Goal: Task Accomplishment & Management: Complete application form

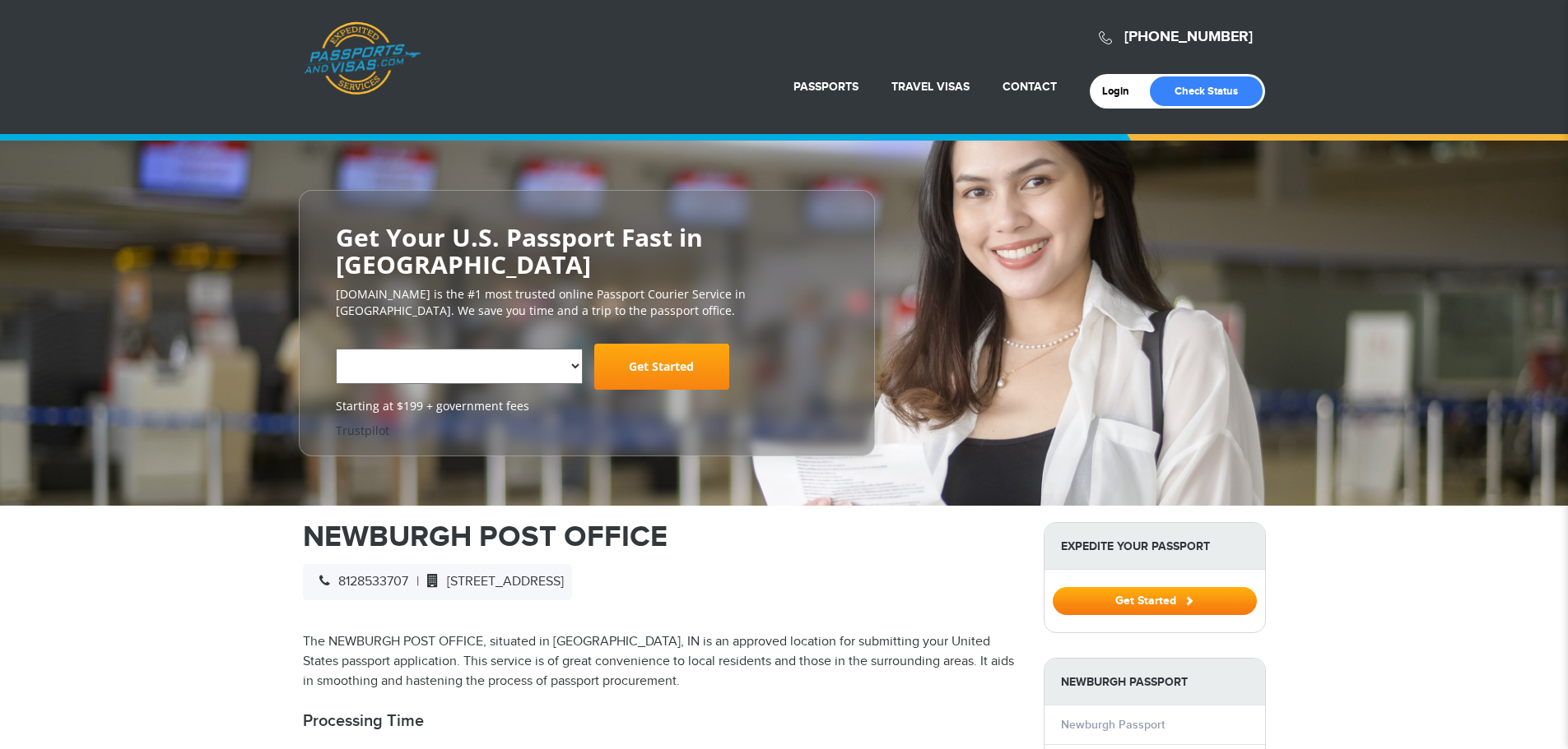
select select "**********"
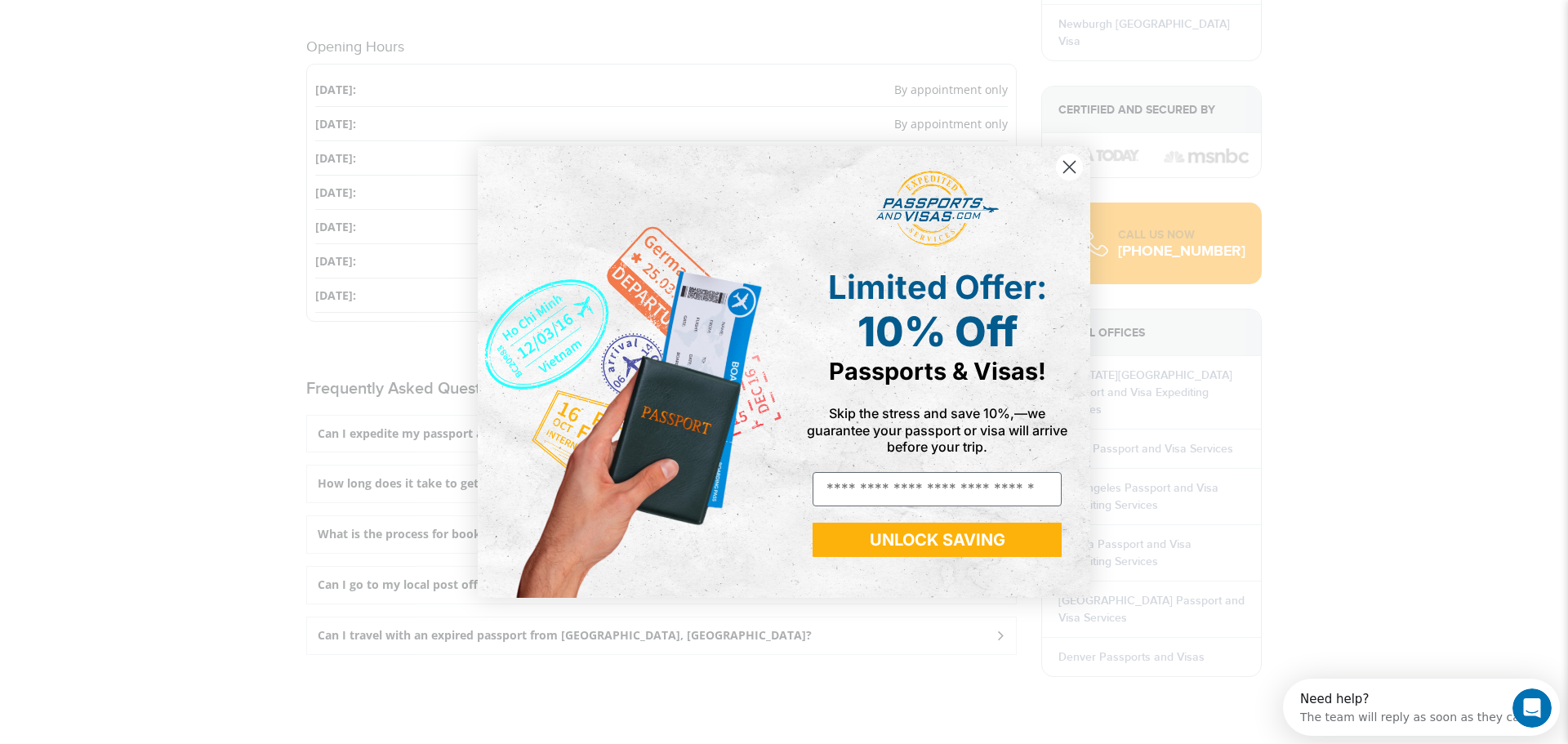
click at [1075, 167] on circle "Close dialog" at bounding box center [1070, 167] width 27 height 27
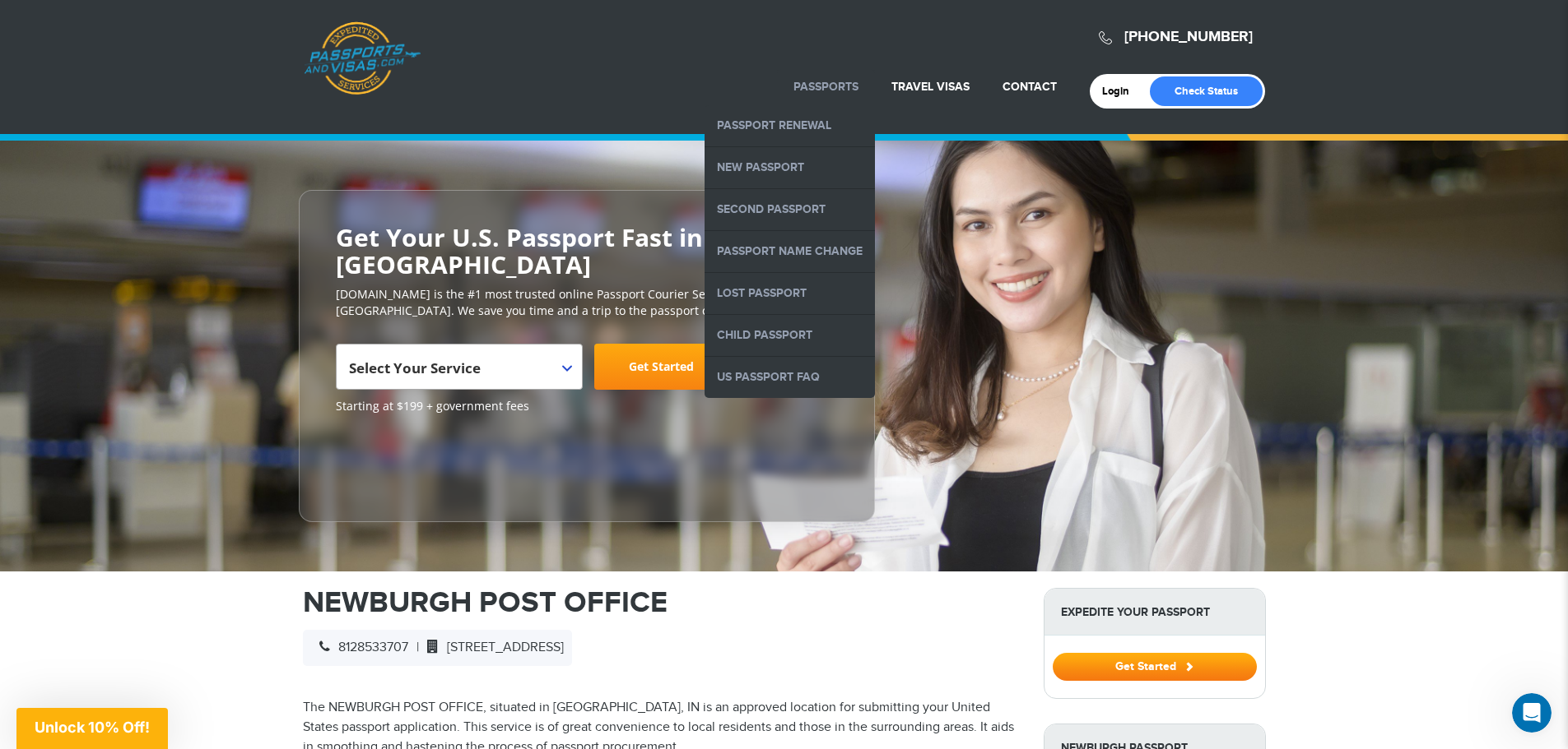
click at [828, 83] on link "Passports" at bounding box center [825, 87] width 65 height 14
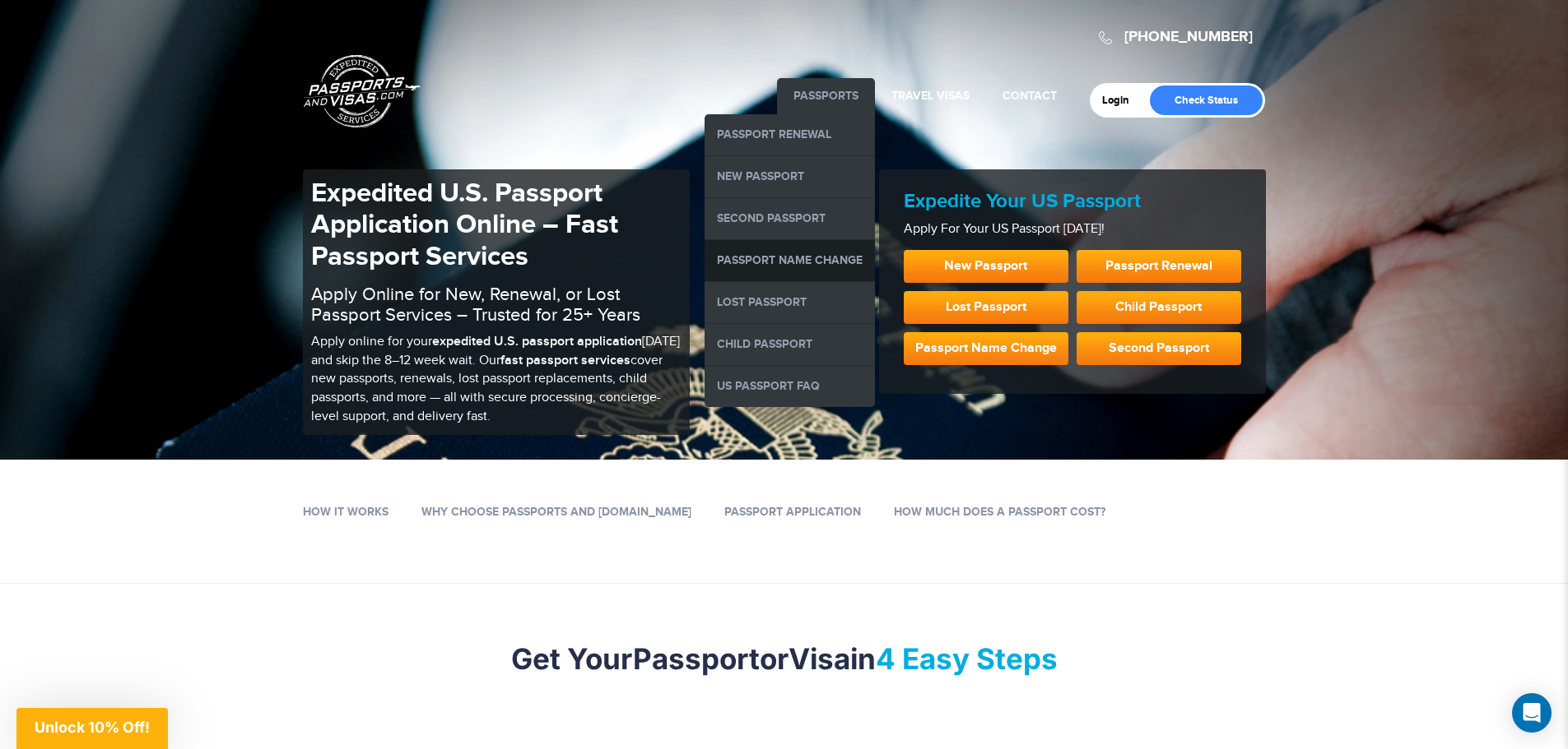
click at [795, 258] on link "Passport Name Change" at bounding box center [790, 261] width 171 height 41
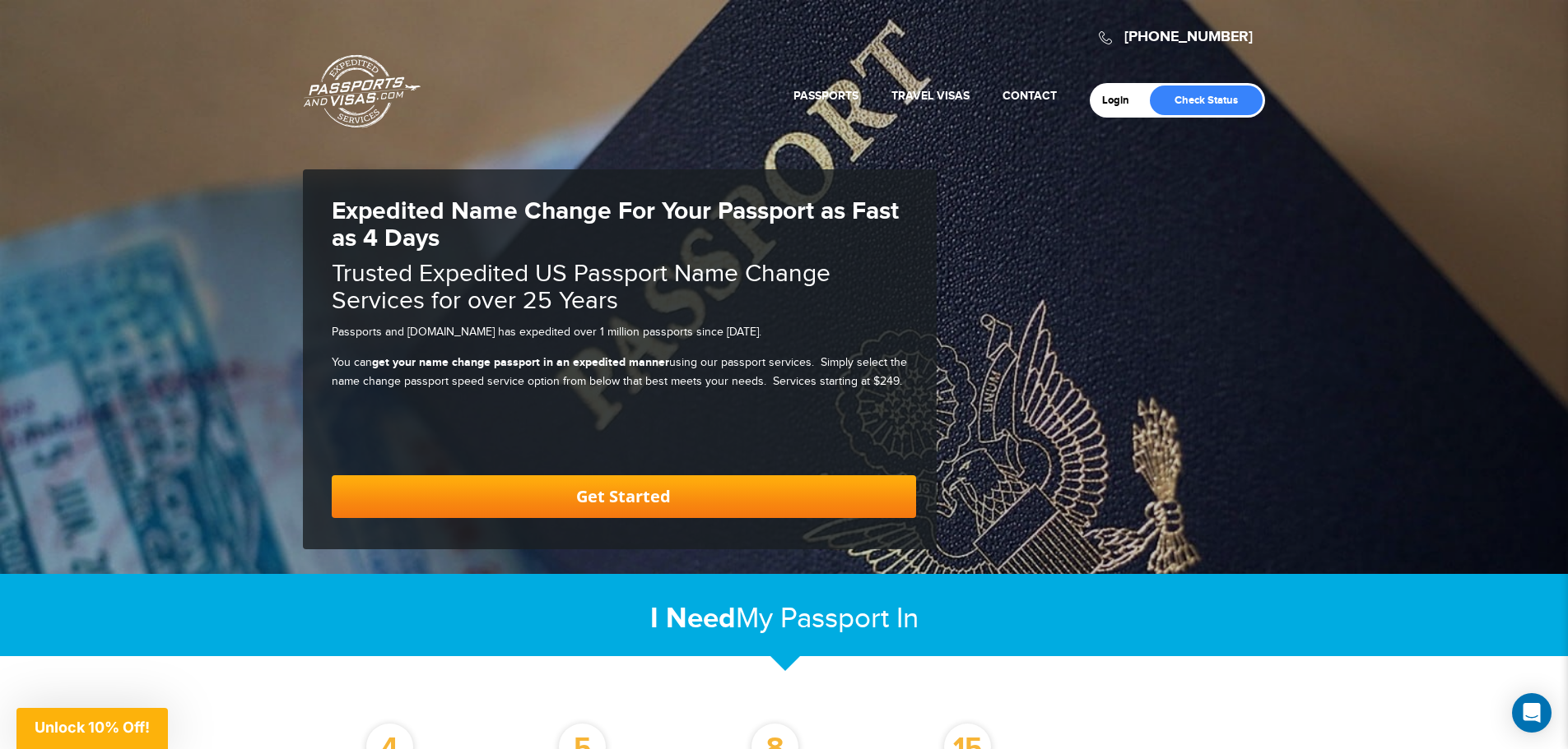
click at [655, 501] on link "Get Started" at bounding box center [623, 497] width 584 height 43
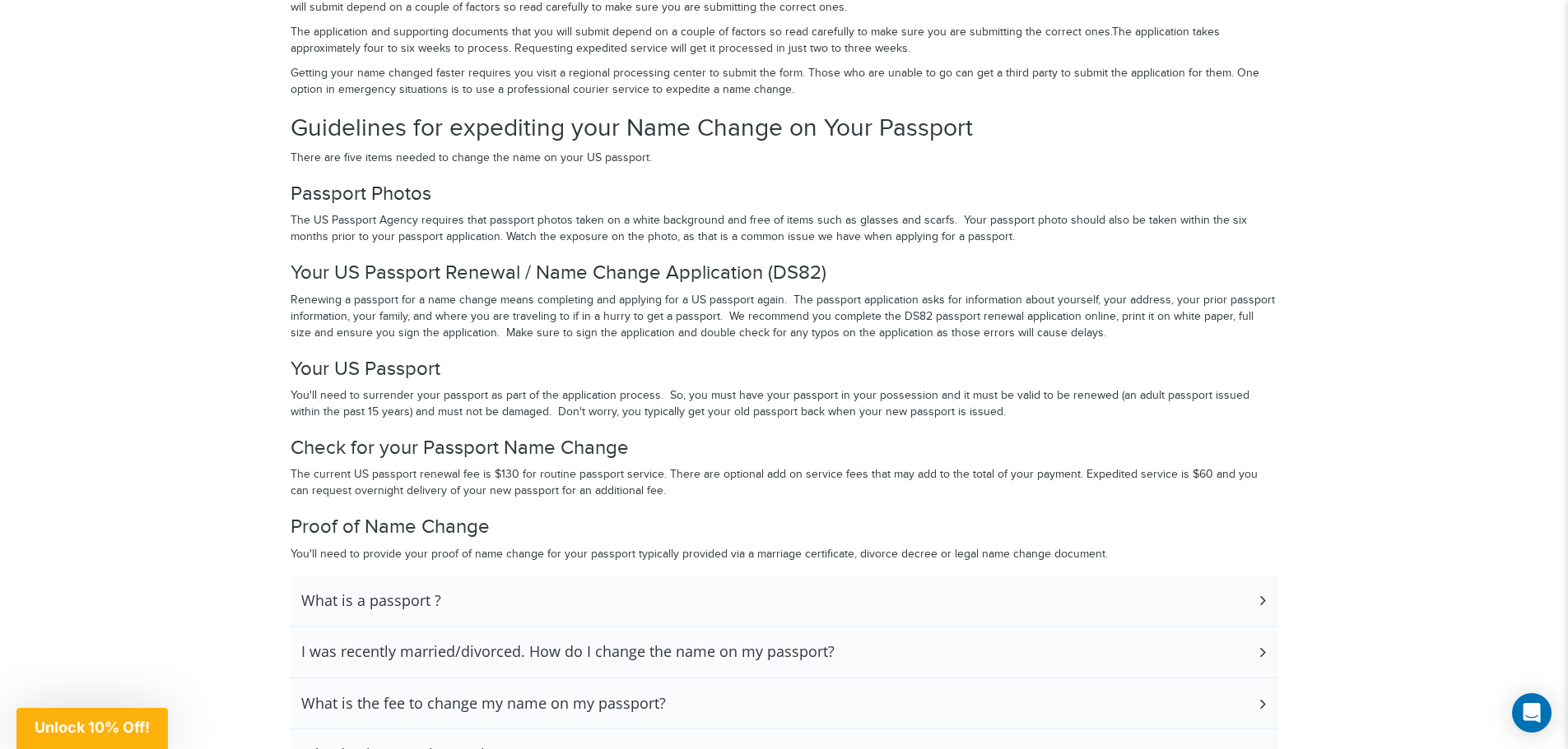
scroll to position [2589, 0]
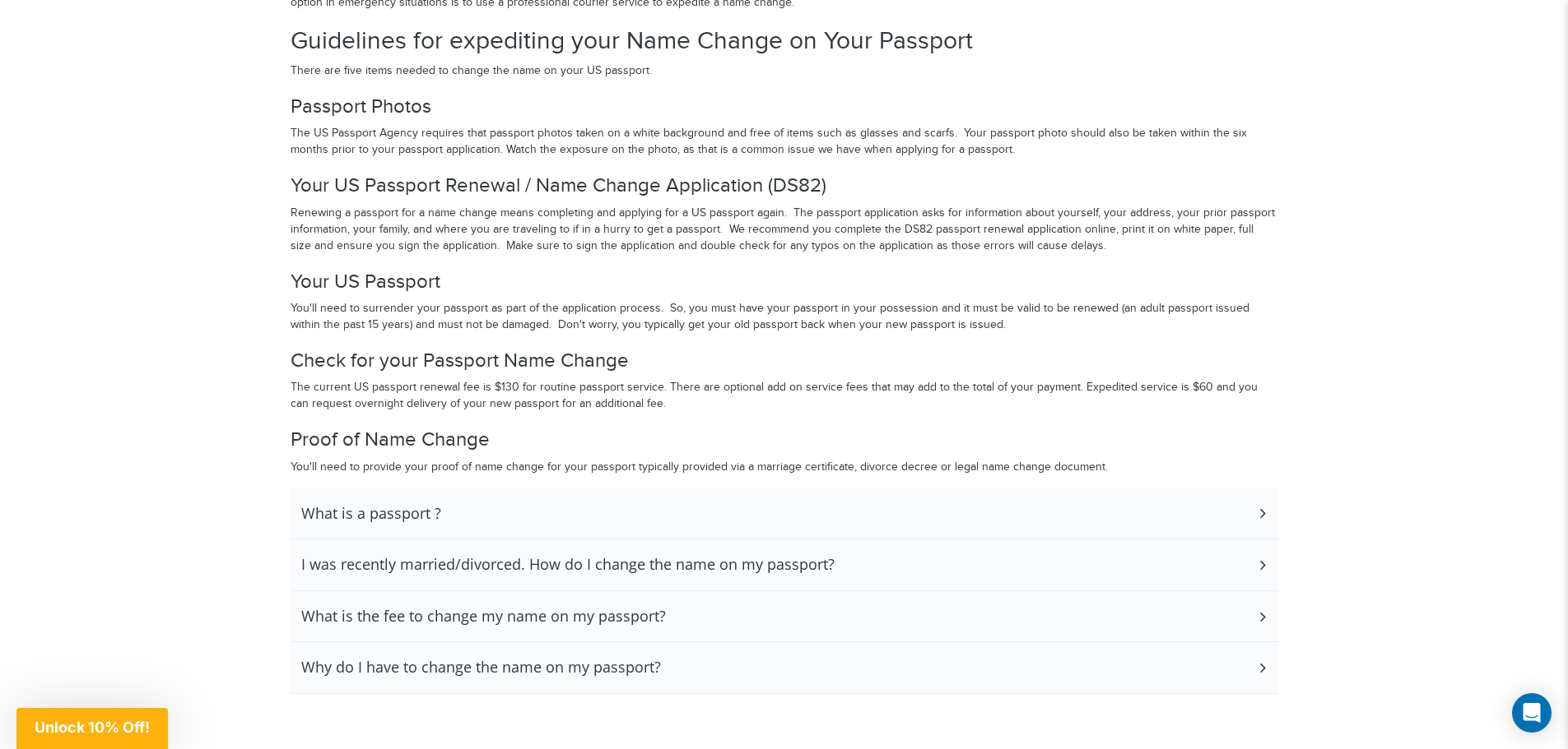
click at [1265, 615] on icon at bounding box center [1261, 616] width 16 height 11
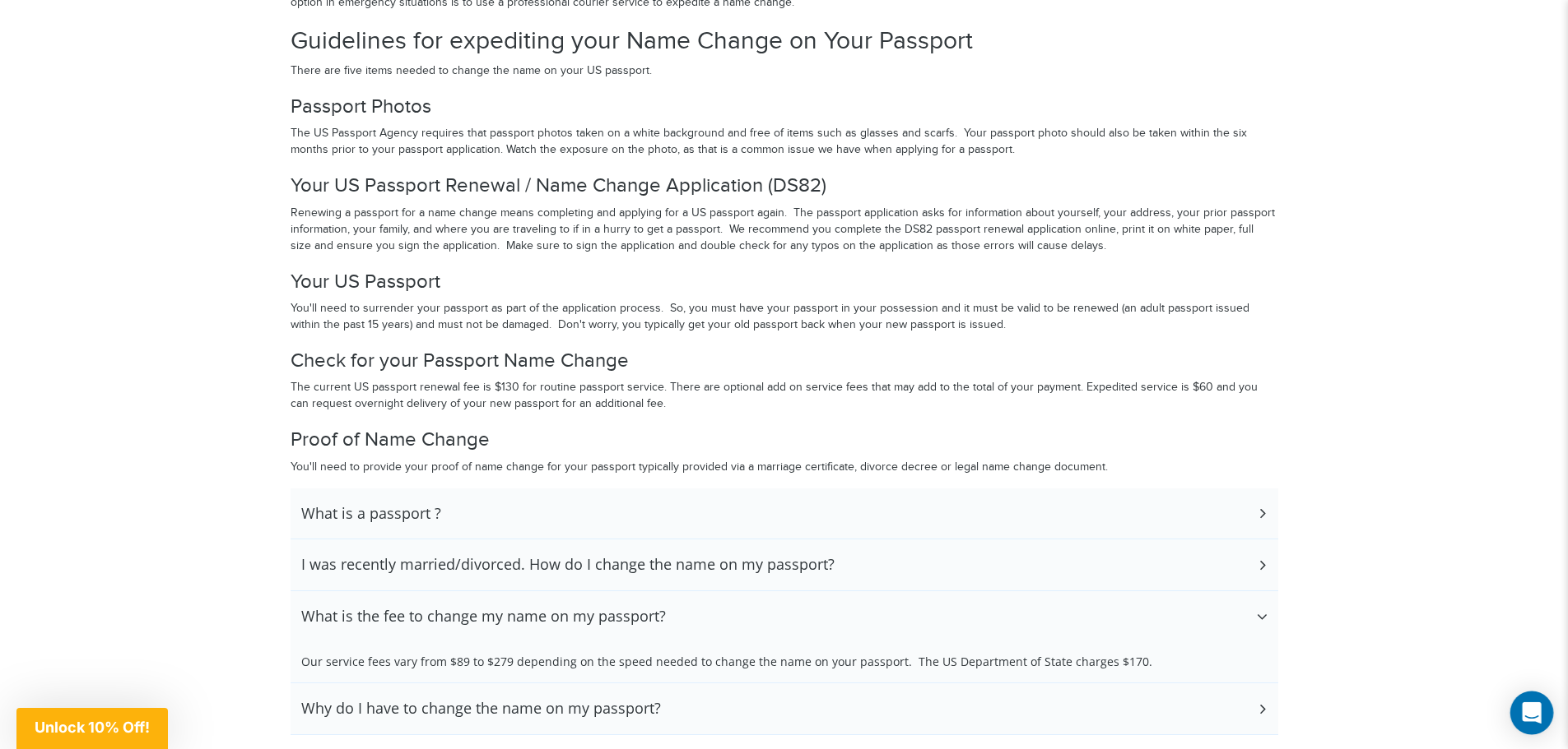
click at [1529, 718] on icon "Open Intercom Messenger" at bounding box center [1530, 712] width 19 height 21
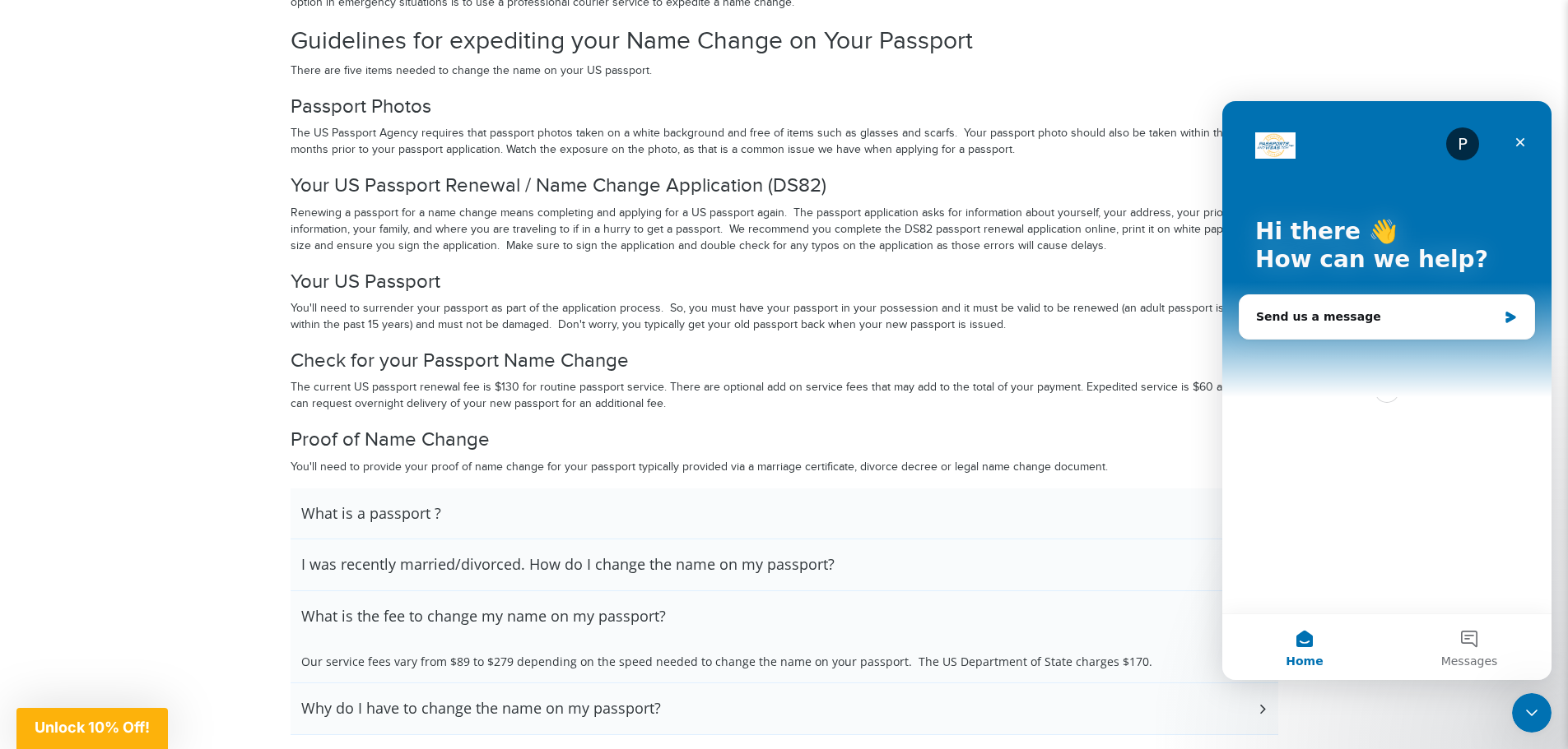
scroll to position [0, 0]
click at [1379, 316] on div "Send us a message" at bounding box center [1376, 317] width 241 height 17
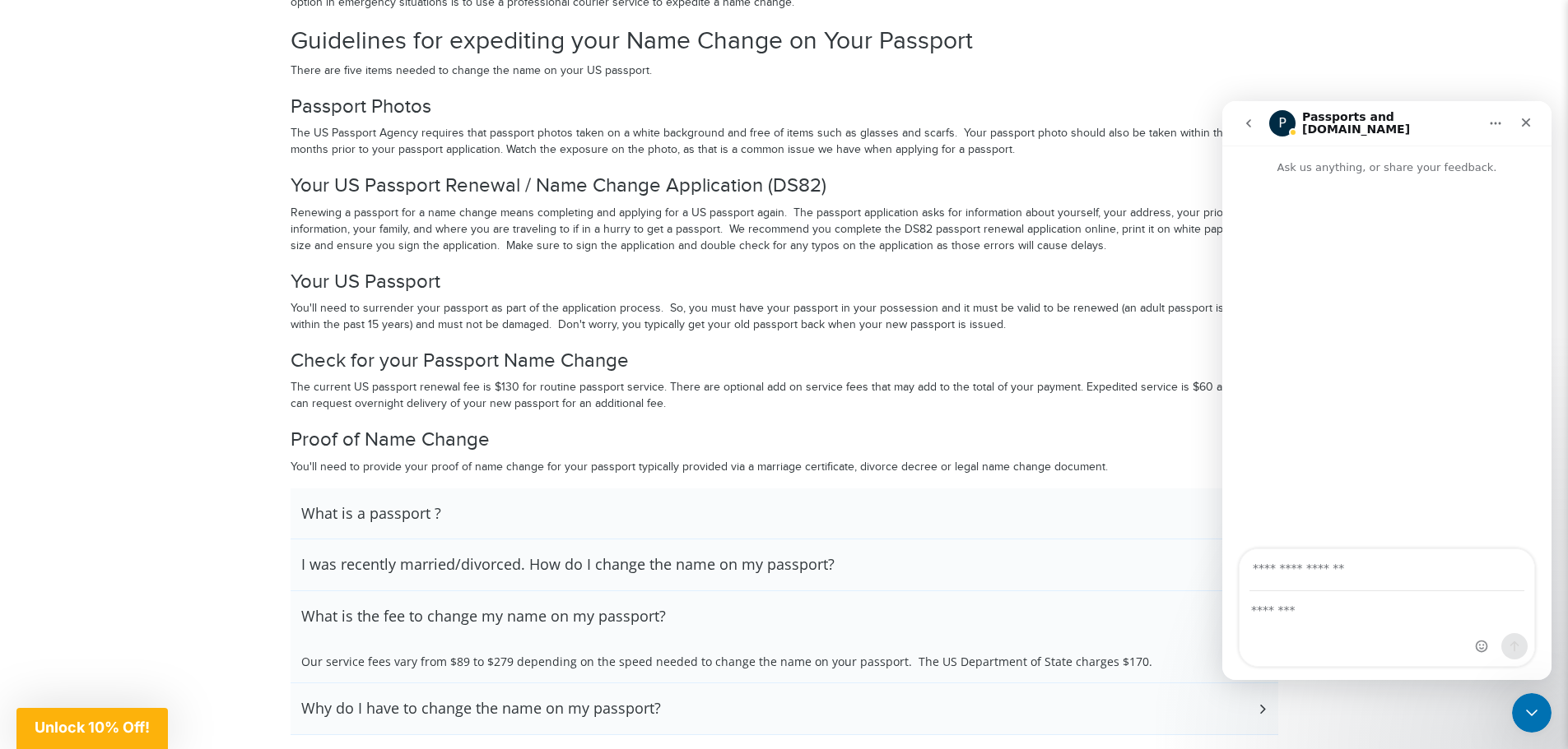
click at [1386, 563] on input "Your email" at bounding box center [1386, 570] width 275 height 42
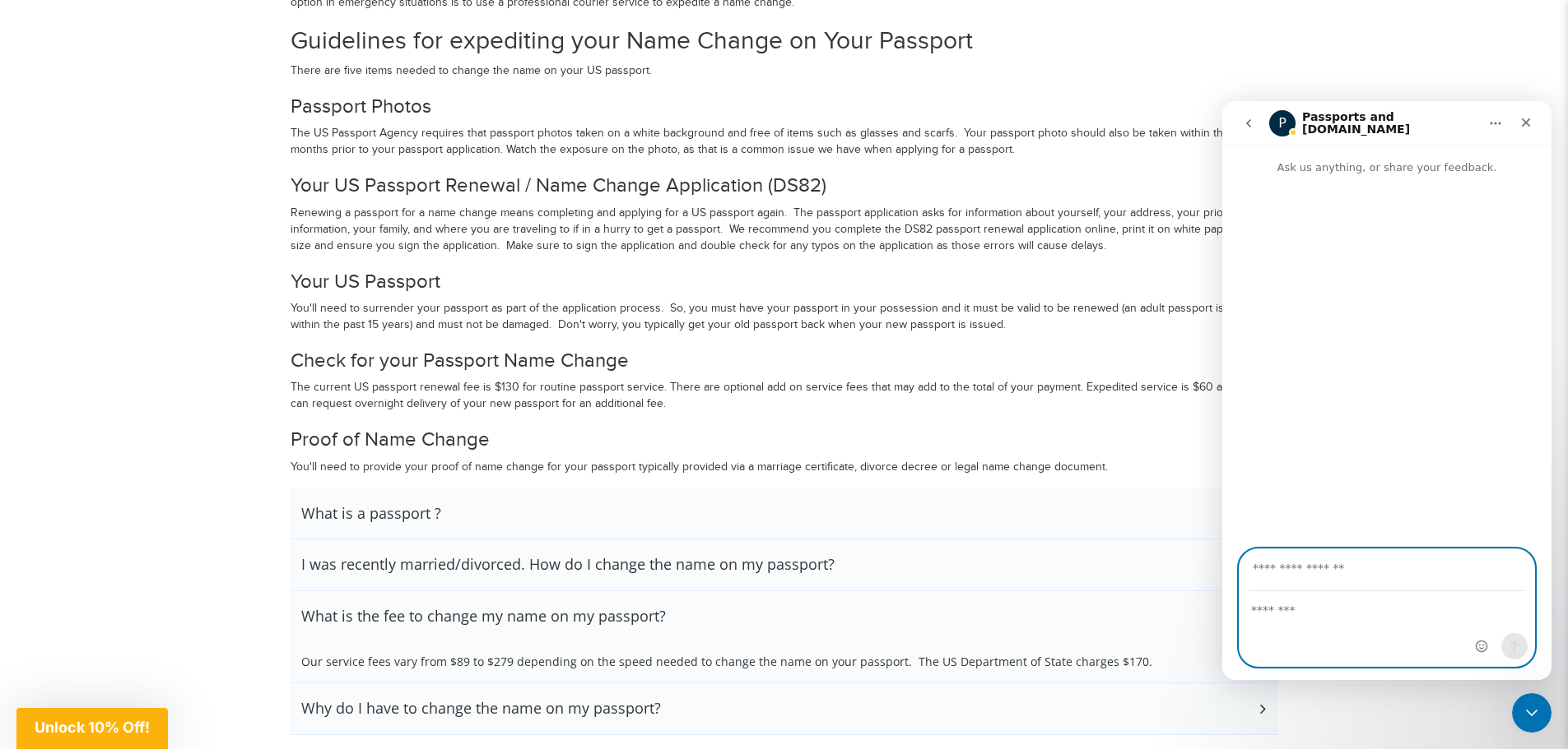
click at [1291, 606] on textarea "Message…" at bounding box center [1386, 606] width 295 height 28
click at [1409, 567] on input "Your email" at bounding box center [1386, 570] width 275 height 42
type input "**********"
click at [1381, 615] on textarea "Message…" at bounding box center [1386, 606] width 295 height 28
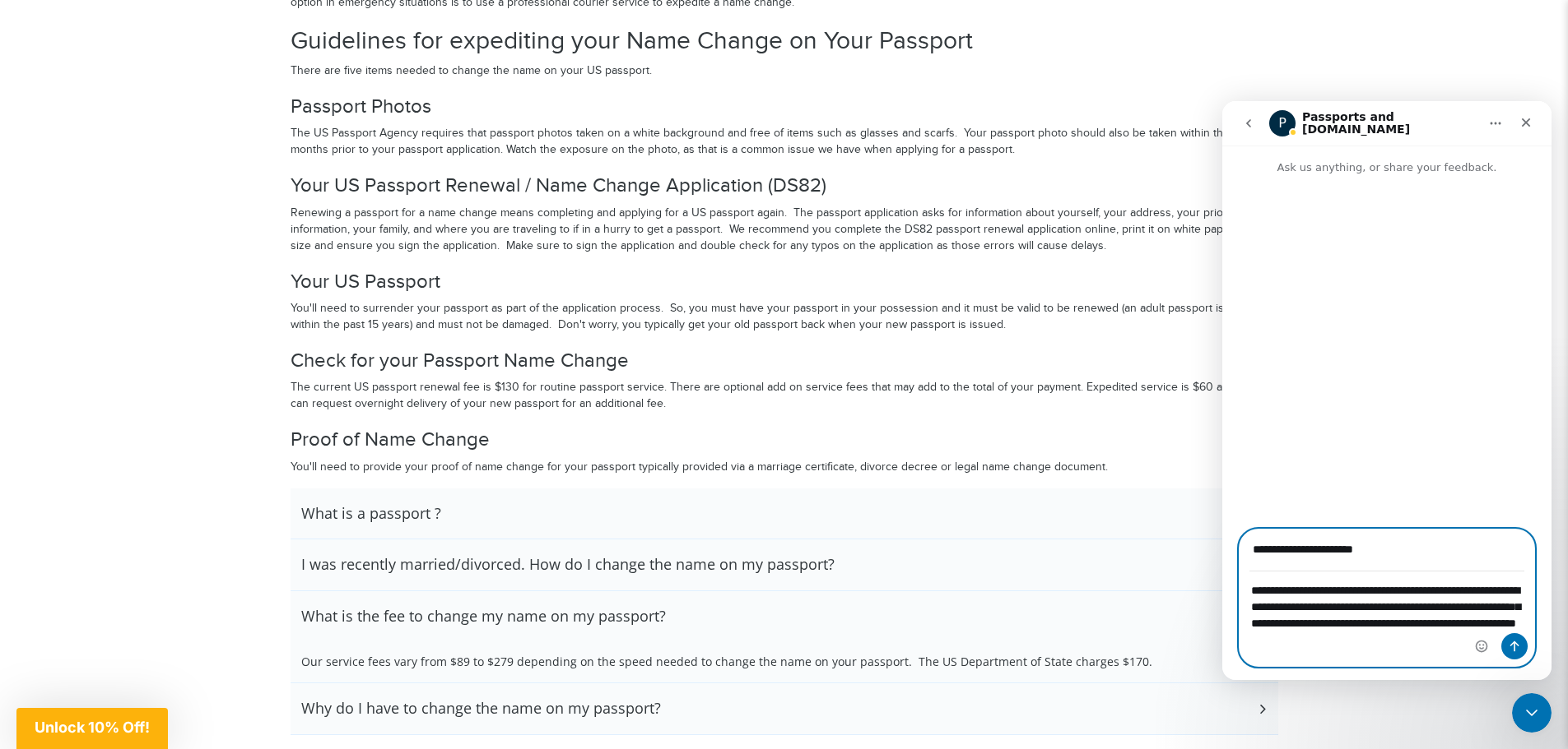
type textarea "**********"
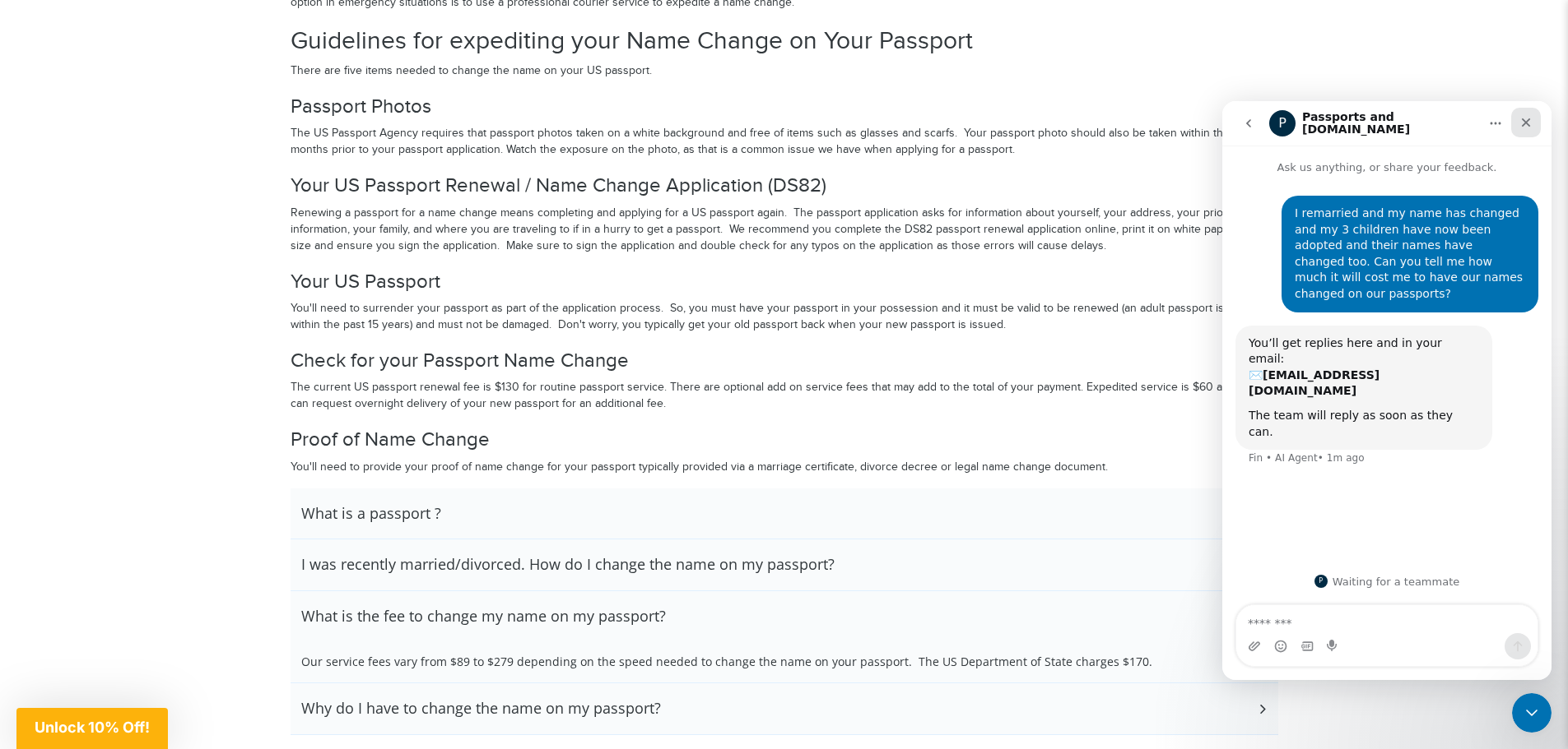
click at [1522, 121] on icon "Close" at bounding box center [1525, 122] width 13 height 13
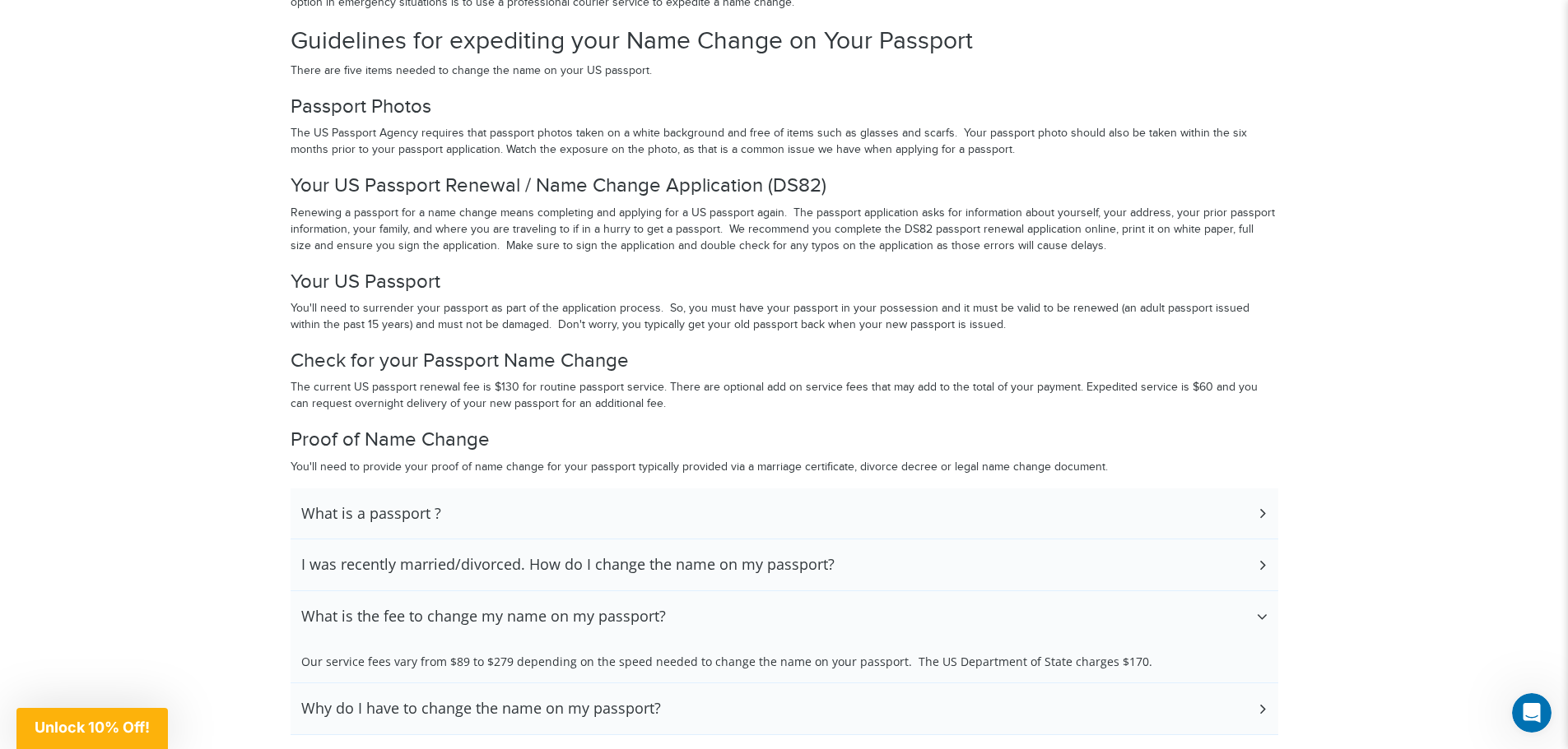
click at [1303, 610] on section "Passport Name Change Applying to change the name in your passport is a good ide…" at bounding box center [784, 286] width 1568 height 1087
click at [1258, 614] on icon at bounding box center [1262, 616] width 11 height 16
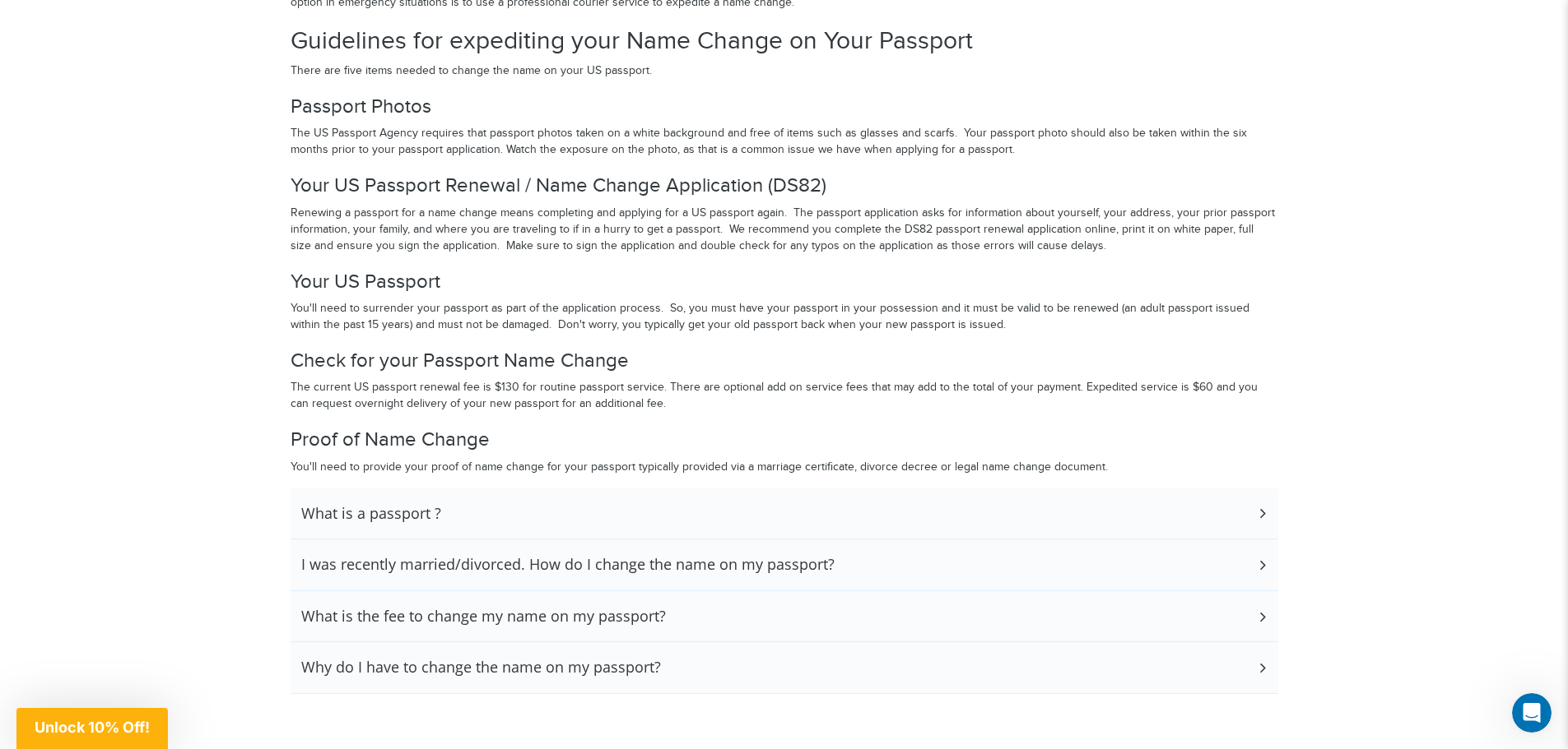
click at [1258, 614] on icon at bounding box center [1261, 616] width 16 height 11
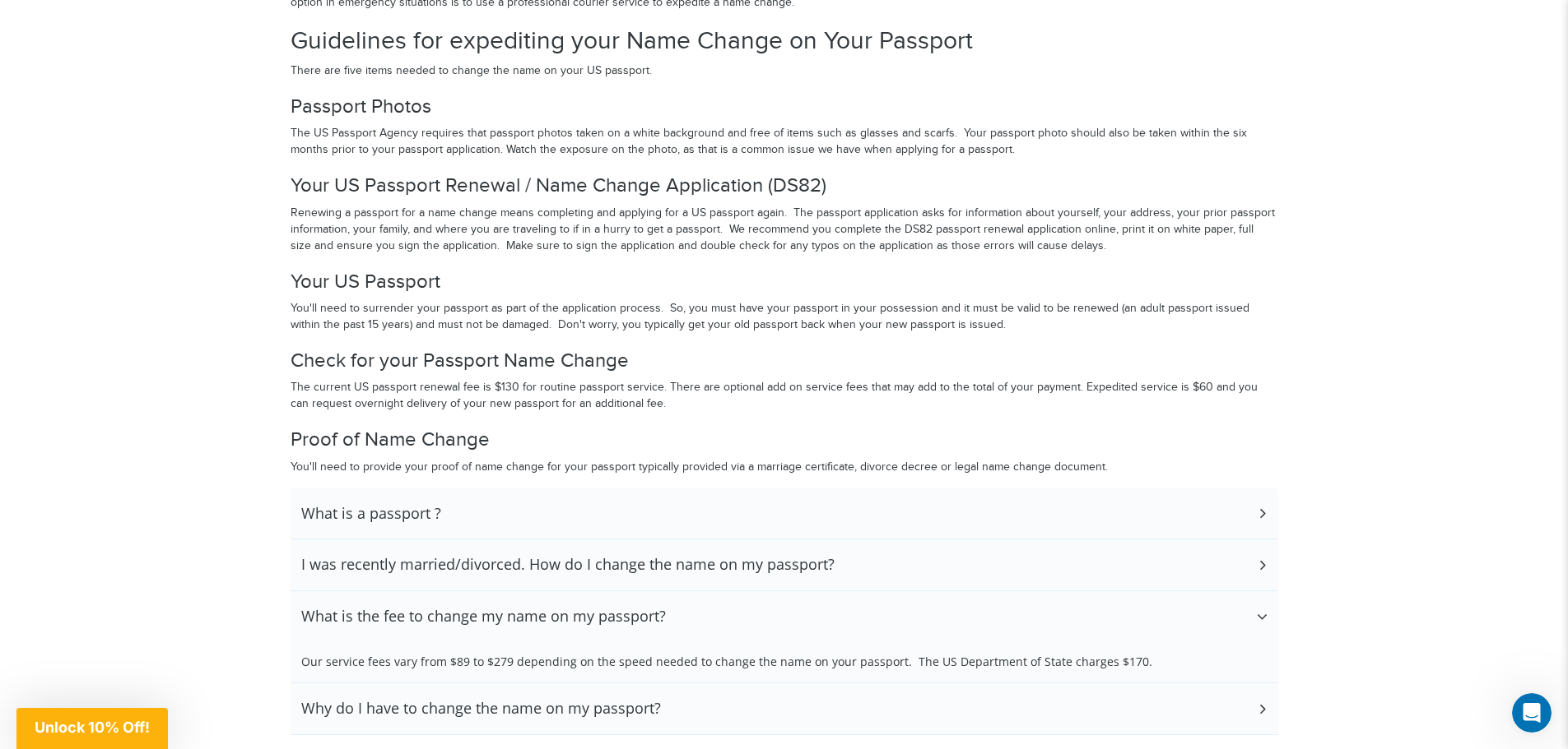
click at [1259, 562] on icon at bounding box center [1261, 565] width 16 height 11
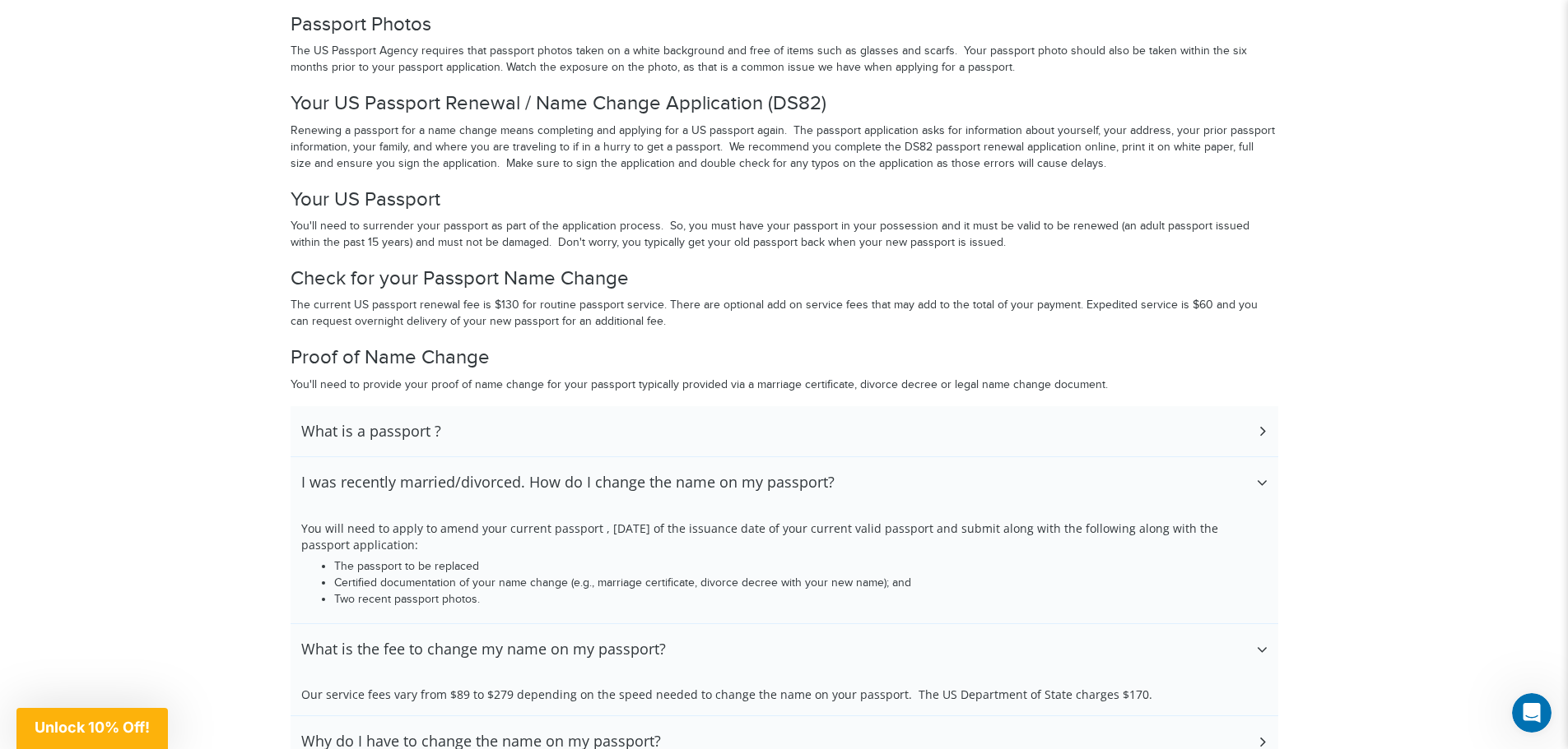
scroll to position [2918, 0]
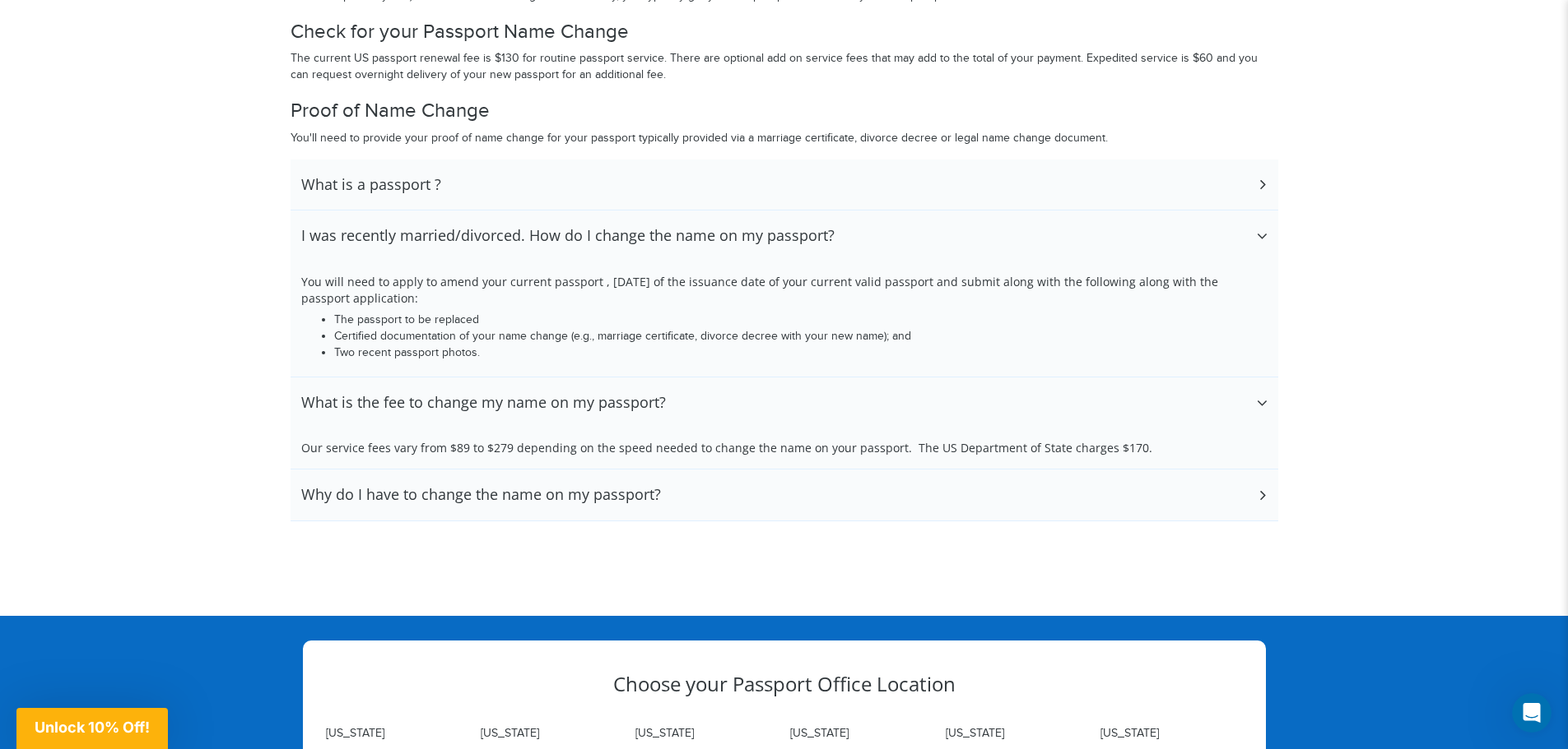
click at [1262, 402] on icon at bounding box center [1262, 402] width 11 height 16
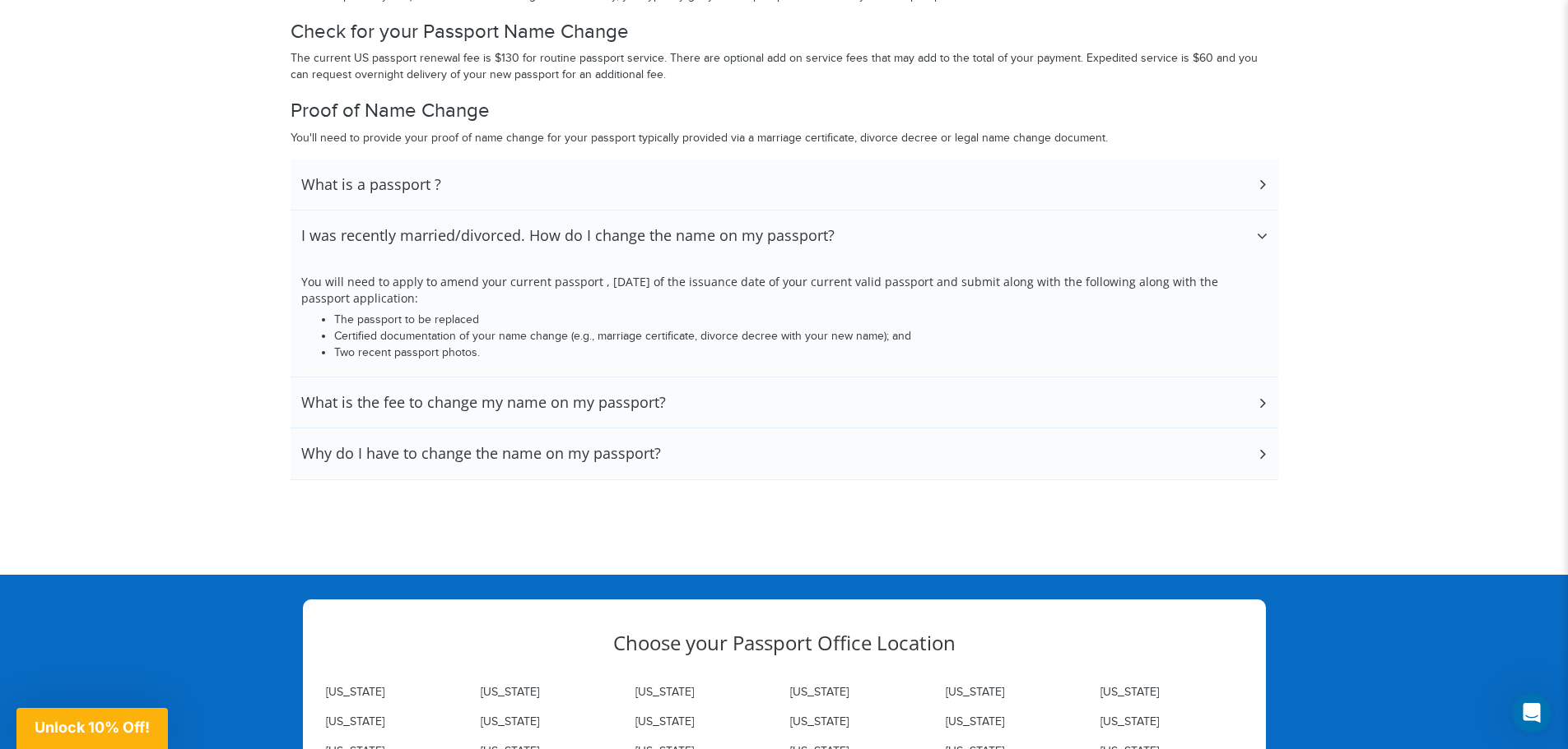
click at [1262, 402] on icon at bounding box center [1261, 402] width 16 height 11
